Goal: Navigation & Orientation: Find specific page/section

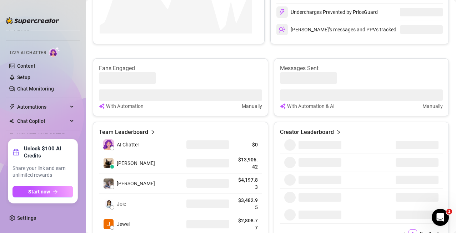
scroll to position [88, 0]
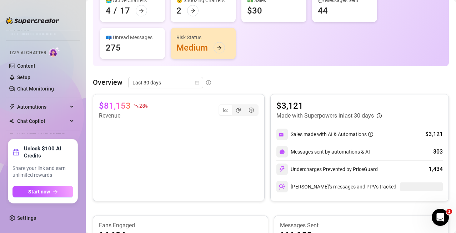
drag, startPoint x: 428, startPoint y: 100, endPoint x: 414, endPoint y: 114, distance: 19.7
click at [413, 116] on div "$3,121 Made with Superpowers in last 30 days Sales made with AI & Automations $…" at bounding box center [359, 147] width 178 height 107
